Goal: Navigation & Orientation: Find specific page/section

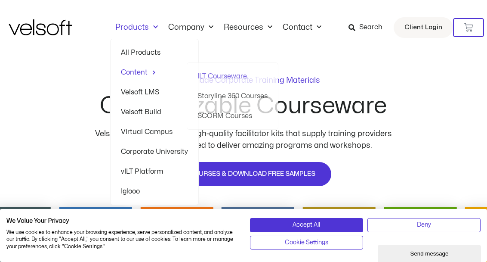
click at [149, 52] on link "All Products" at bounding box center [154, 53] width 67 height 20
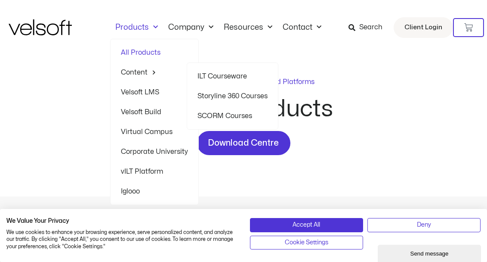
click at [207, 74] on link "ILT Courseware" at bounding box center [233, 76] width 70 height 20
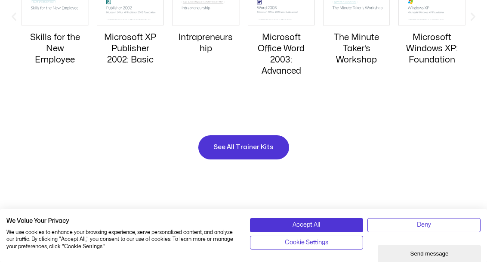
scroll to position [931, 0]
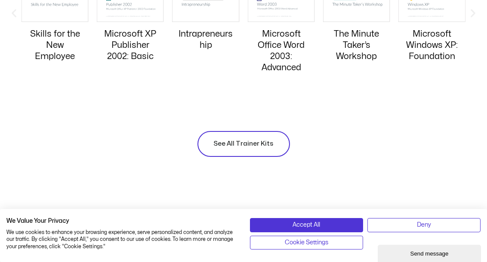
click at [246, 139] on span "See All Trainer Kits" at bounding box center [244, 144] width 60 height 10
